Goal: Task Accomplishment & Management: Manage account settings

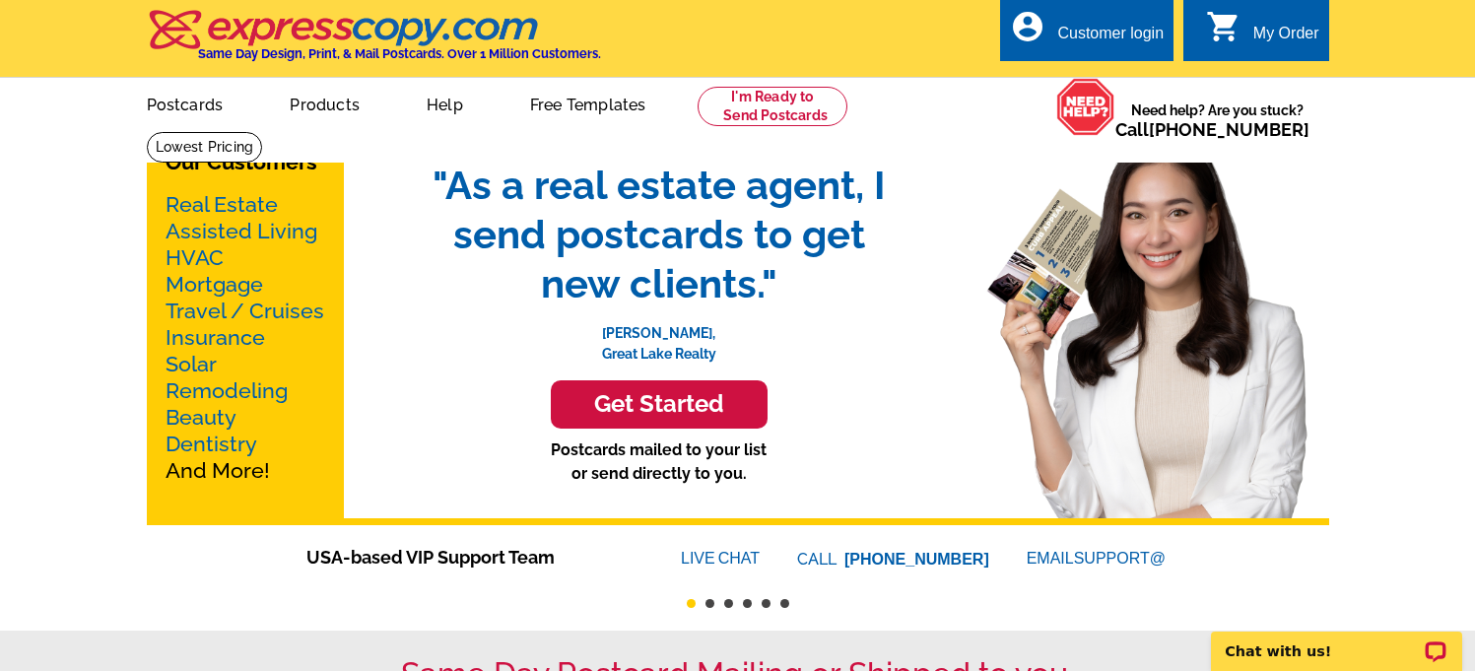
drag, startPoint x: 1252, startPoint y: 16, endPoint x: 1277, endPoint y: 27, distance: 26.9
click at [1252, 29] on div "0 shopping_cart My Order" at bounding box center [1255, 30] width 145 height 62
click at [1114, 44] on div "Customer login" at bounding box center [1110, 39] width 106 height 28
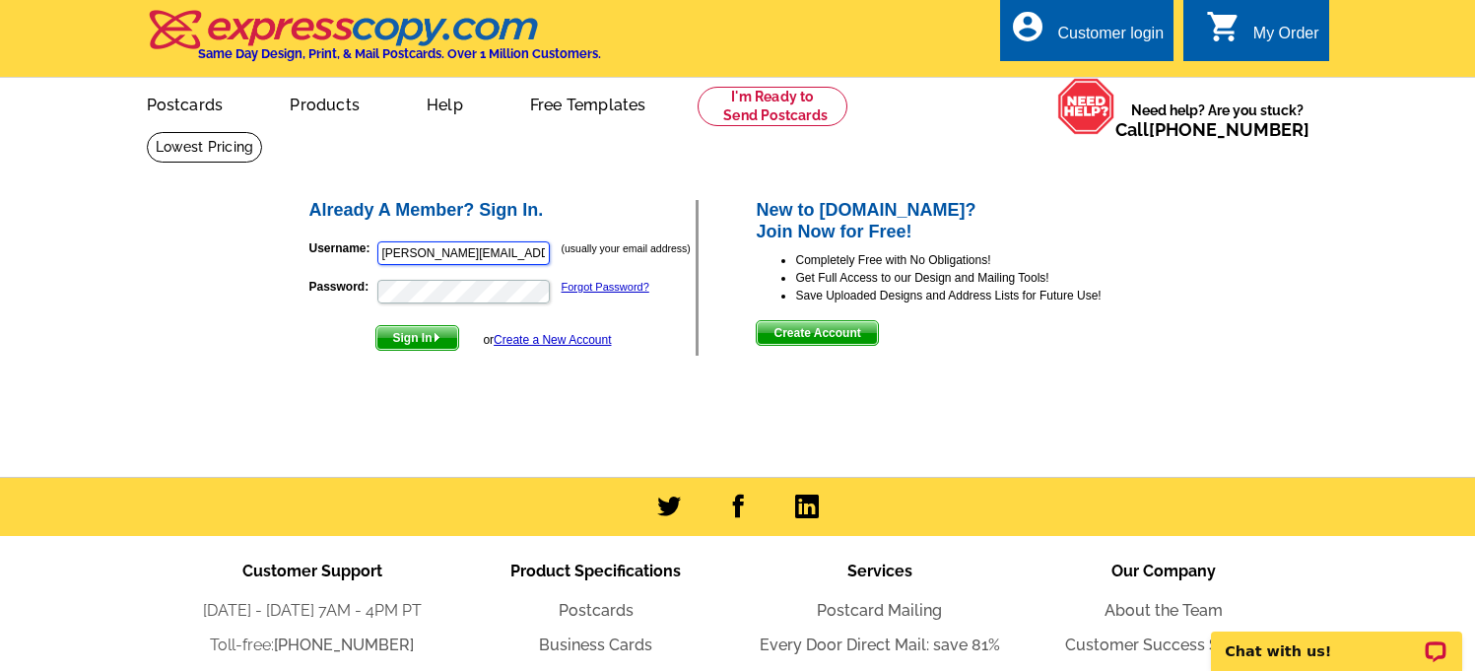
click at [542, 255] on input "[PERSON_NAME][EMAIL_ADDRESS][DOMAIN_NAME]" at bounding box center [463, 253] width 172 height 24
type input "[EMAIL_ADDRESS][DOMAIN_NAME]"
click at [407, 343] on span "Sign In" at bounding box center [417, 338] width 82 height 24
